Goal: Information Seeking & Learning: Find specific fact

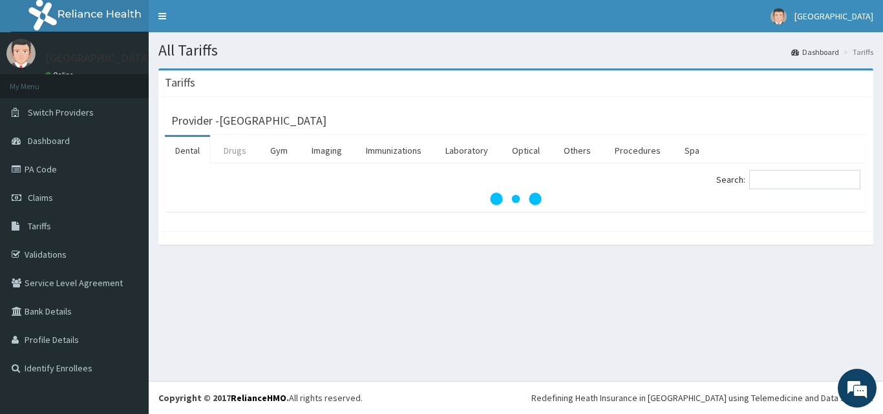
click at [232, 151] on link "Drugs" at bounding box center [234, 150] width 43 height 27
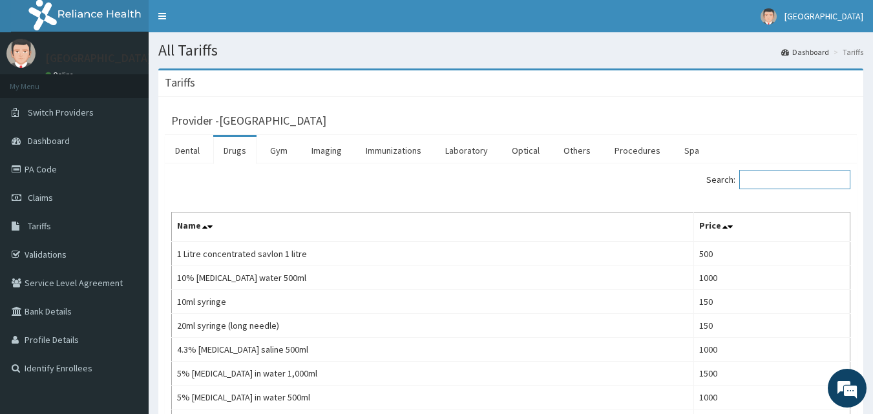
click at [779, 184] on input "Search:" at bounding box center [794, 179] width 111 height 19
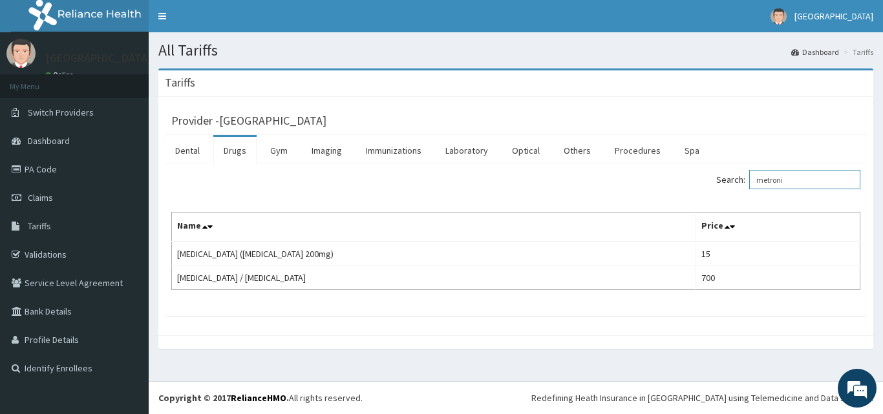
drag, startPoint x: 794, startPoint y: 183, endPoint x: 711, endPoint y: 200, distance: 83.9
click at [711, 200] on div "Search: metroni Name Price [MEDICAL_DATA] ([MEDICAL_DATA] 200mg) 15 [MEDICAL_DA…" at bounding box center [515, 230] width 689 height 120
drag, startPoint x: 786, startPoint y: 177, endPoint x: 745, endPoint y: 193, distance: 43.6
click at [745, 193] on div "Search: klov" at bounding box center [692, 181] width 335 height 23
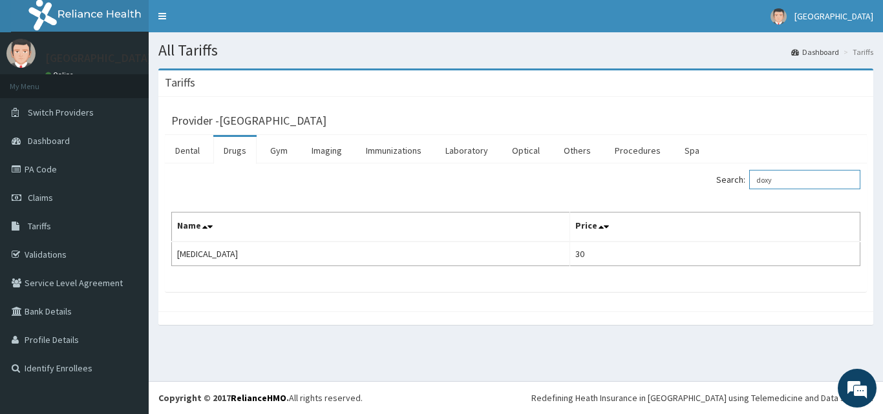
type input "doxy"
click at [54, 170] on link "PA Code" at bounding box center [74, 169] width 149 height 28
